Goal: Task Accomplishment & Management: Manage account settings

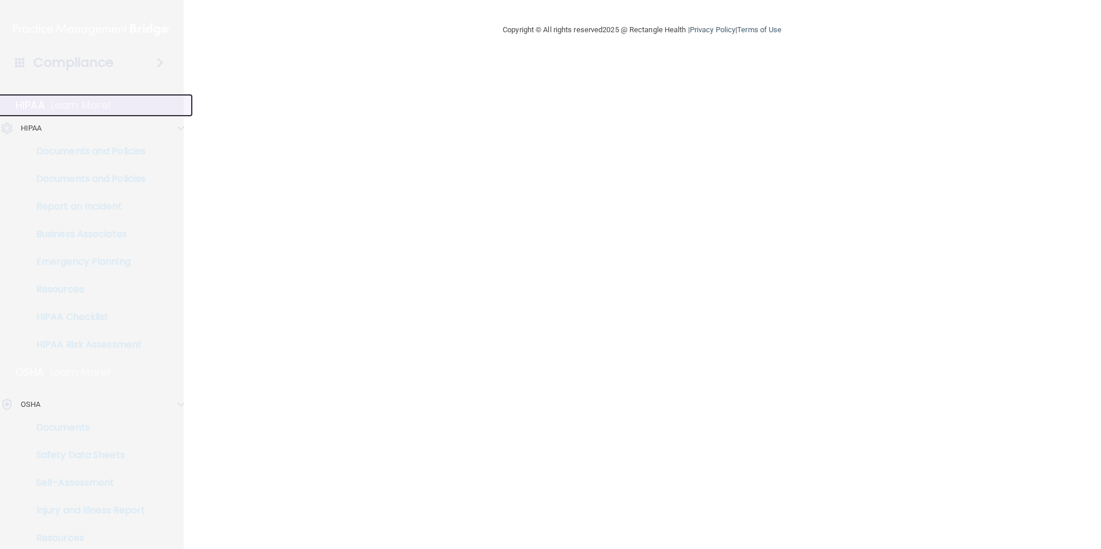
click at [121, 107] on div "HIPAA Learn More!" at bounding box center [92, 105] width 202 height 23
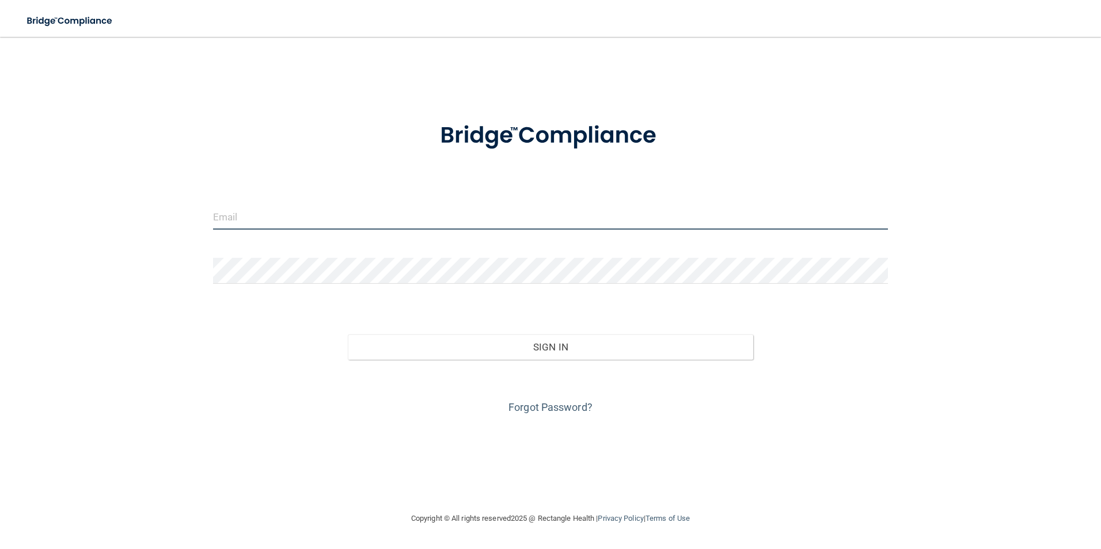
type input "[EMAIL_ADDRESS][DOMAIN_NAME]"
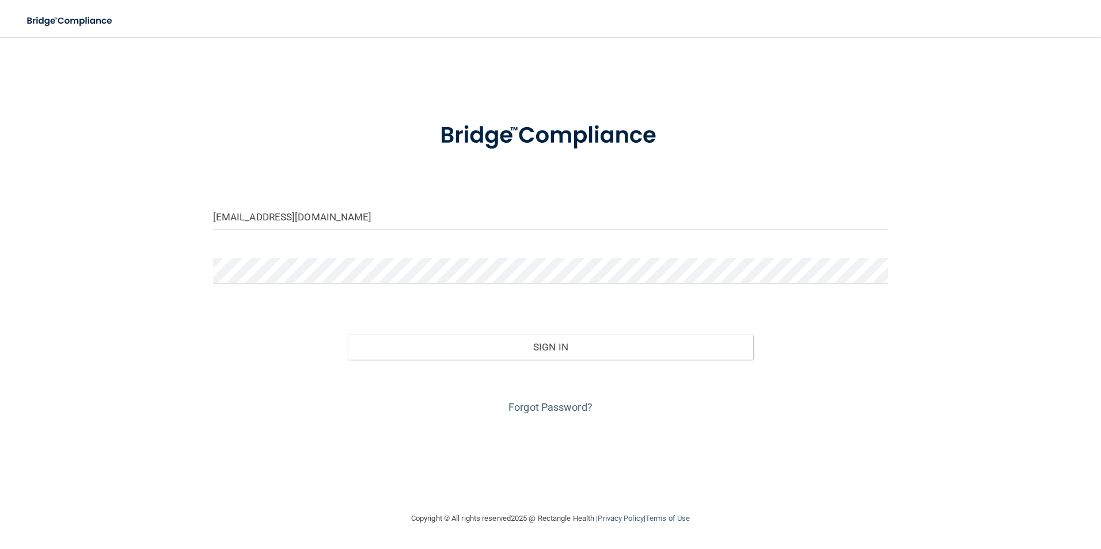
click at [400, 311] on div "Sign In" at bounding box center [550, 335] width 693 height 48
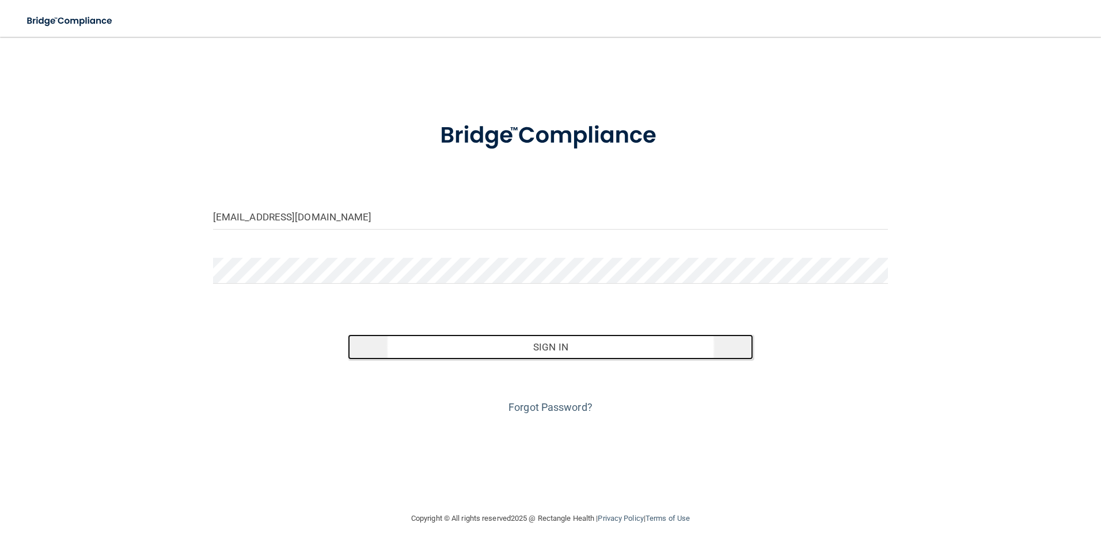
click at [401, 335] on button "Sign In" at bounding box center [550, 347] width 405 height 25
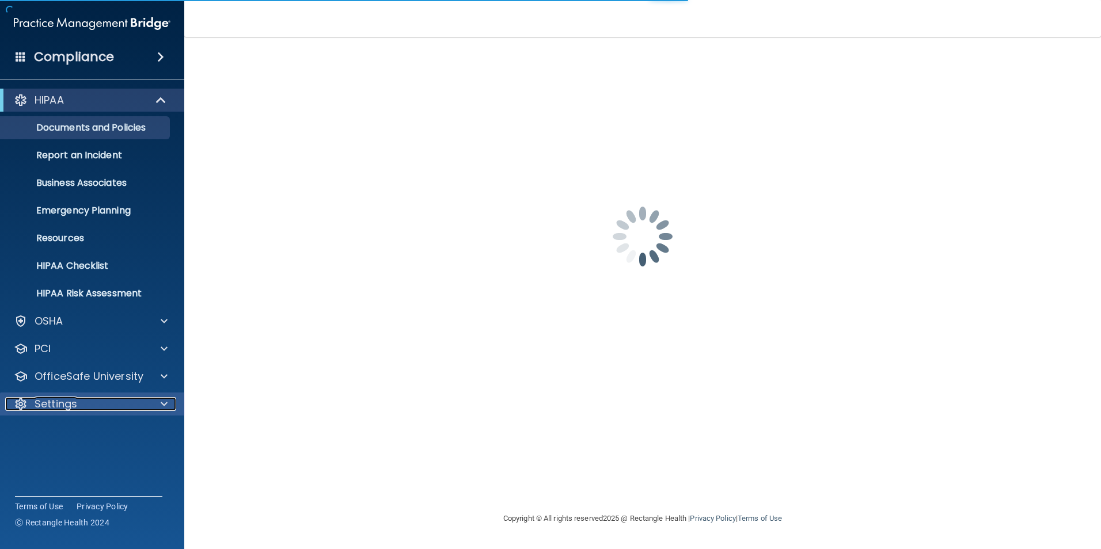
click at [73, 398] on p "Settings" at bounding box center [56, 404] width 43 height 14
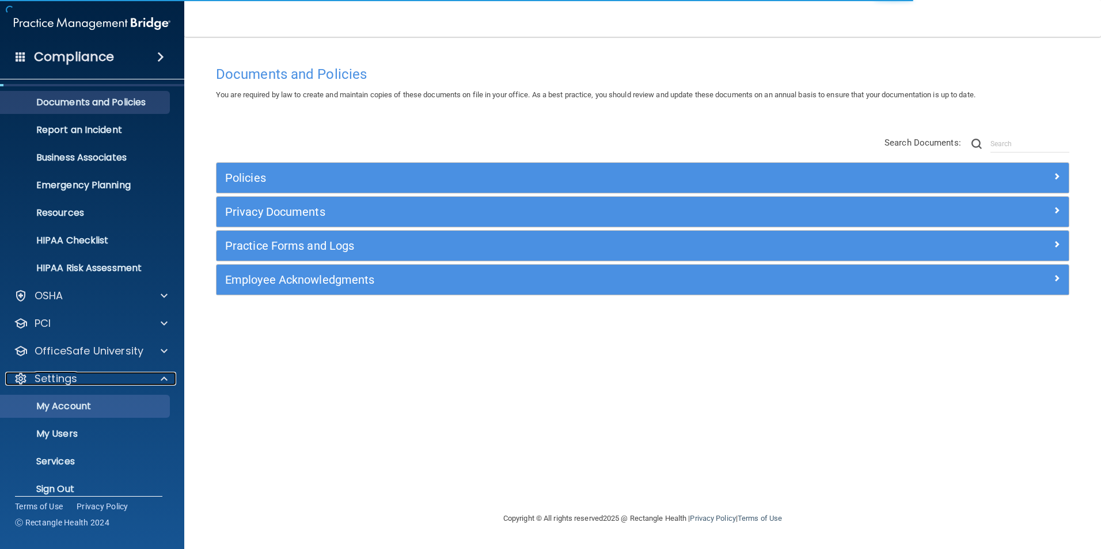
scroll to position [39, 0]
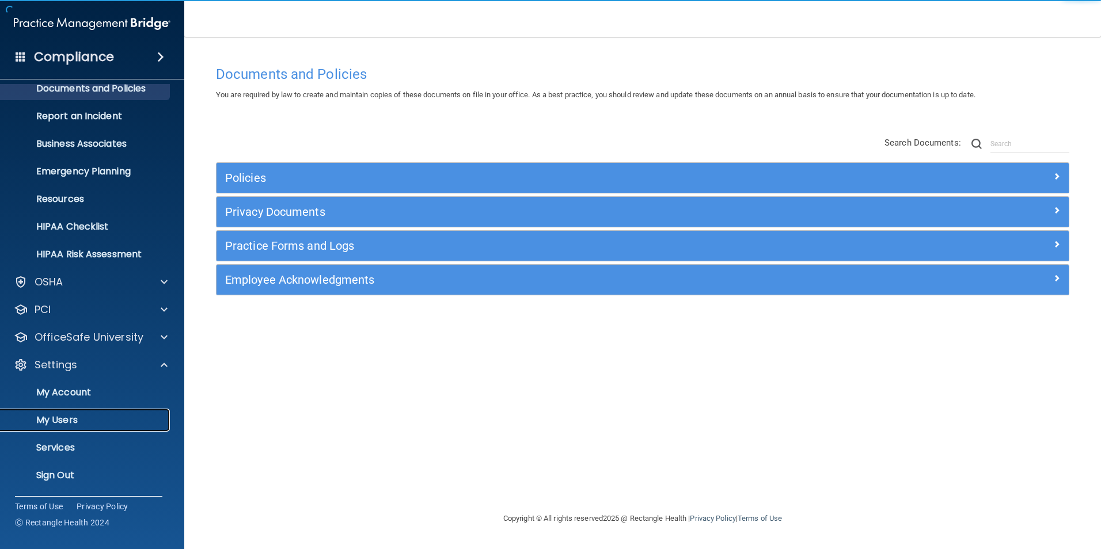
click at [89, 418] on p "My Users" at bounding box center [85, 421] width 157 height 12
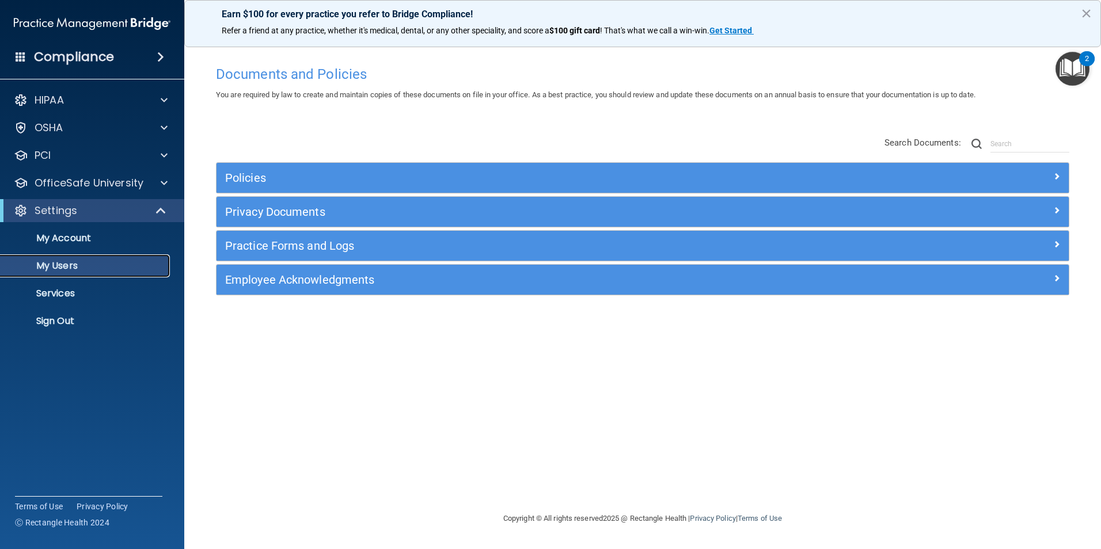
click at [143, 268] on p "My Users" at bounding box center [85, 266] width 157 height 12
select select "20"
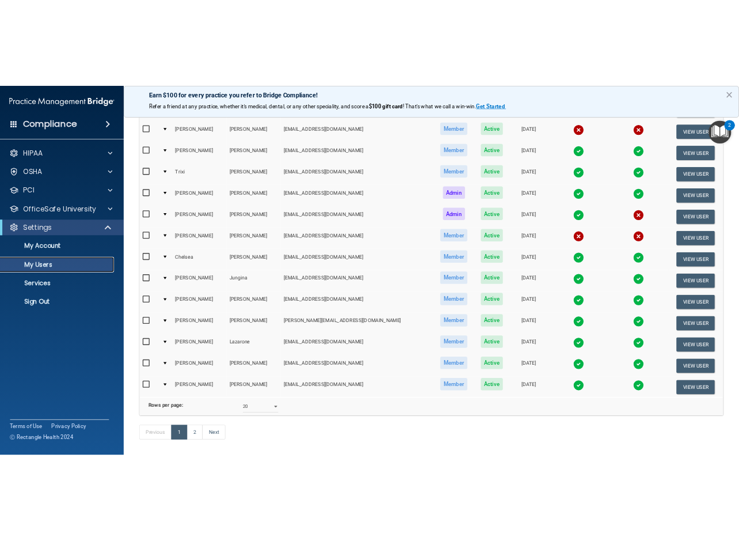
scroll to position [369, 0]
